Goal: Task Accomplishment & Management: Manage account settings

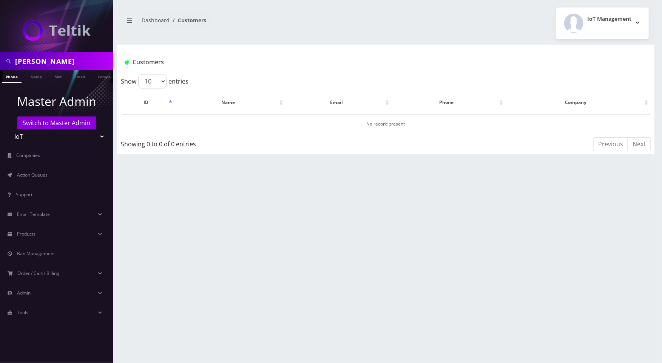
click at [56, 53] on div "yossi" at bounding box center [56, 61] width 113 height 18
click at [57, 36] on img at bounding box center [57, 30] width 68 height 20
click at [69, 125] on link "Switch to Master Admin" at bounding box center [56, 122] width 79 height 13
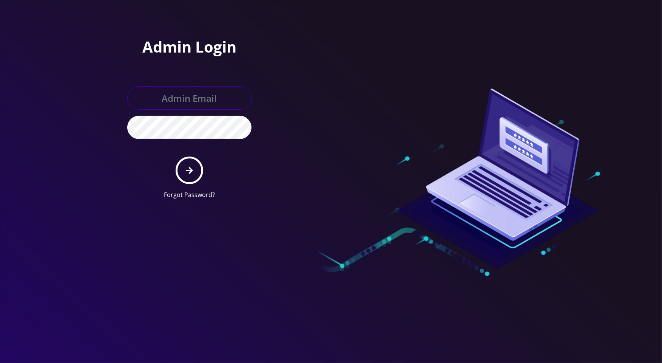
type input "[PERSON_NAME][EMAIL_ADDRESS][DOMAIN_NAME]"
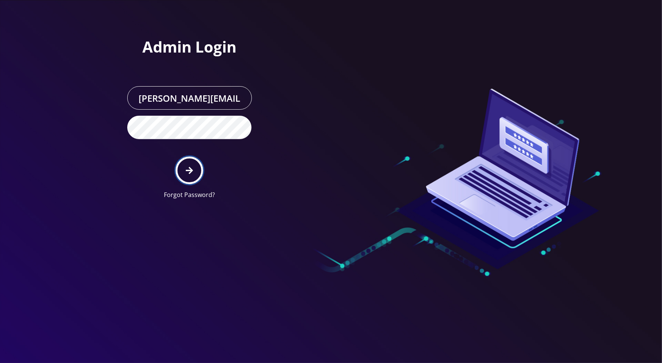
click at [187, 173] on button "submit" at bounding box center [190, 170] width 28 height 28
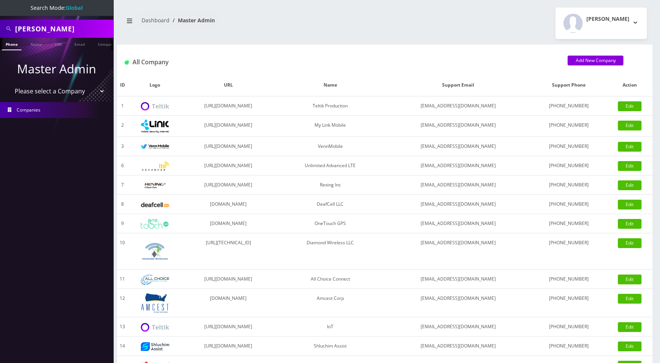
click at [97, 92] on select "Please select a Company Teltik Production My Link Mobile VennMobile Unlimited A…" at bounding box center [57, 91] width 96 height 14
select select "1"
click at [9, 84] on select "Please select a Company Teltik Production My Link Mobile VennMobile Unlimited A…" at bounding box center [57, 91] width 96 height 14
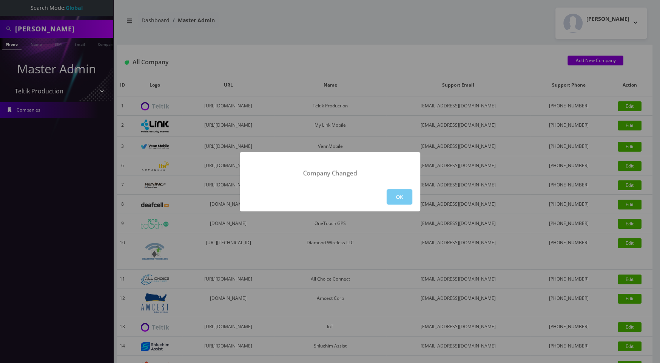
click at [402, 191] on button "OK" at bounding box center [400, 196] width 26 height 15
